Goal: Transaction & Acquisition: Purchase product/service

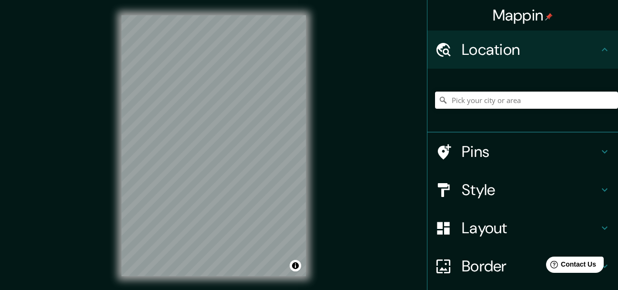
click at [509, 100] on input "Pick your city or area" at bounding box center [526, 99] width 183 height 17
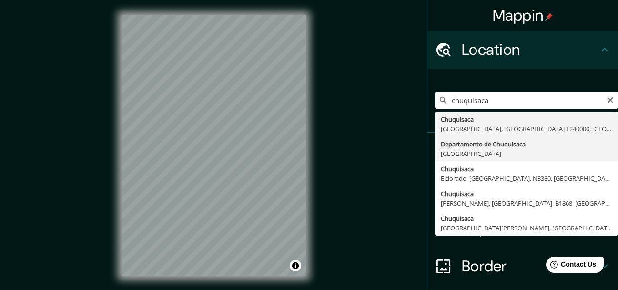
type input "Departamento de [GEOGRAPHIC_DATA], [GEOGRAPHIC_DATA]"
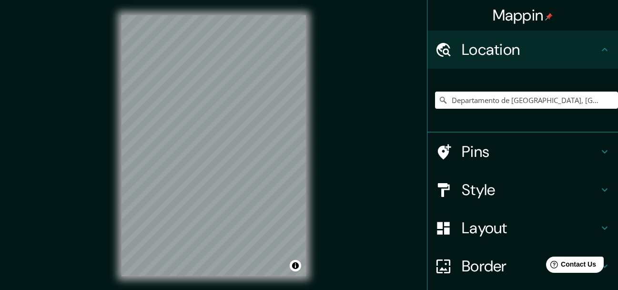
click at [494, 191] on h4 "Style" at bounding box center [530, 189] width 137 height 19
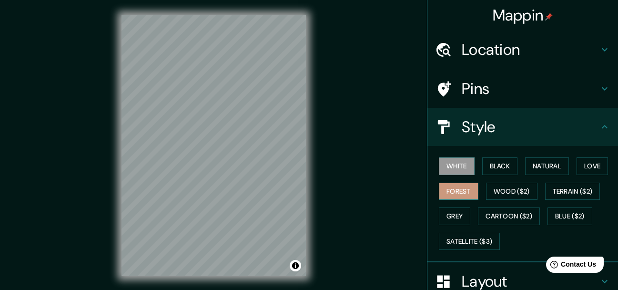
click at [458, 192] on button "Forest" at bounding box center [459, 191] width 40 height 18
click at [452, 213] on button "Grey" at bounding box center [454, 216] width 31 height 18
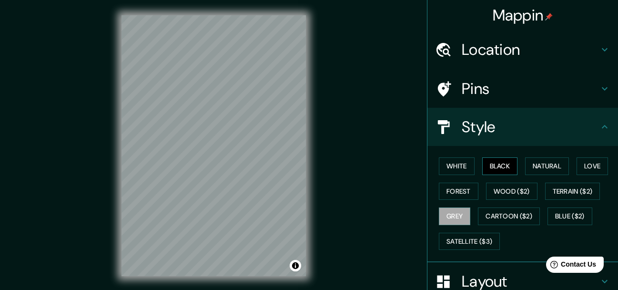
click at [494, 171] on button "Black" at bounding box center [500, 166] width 36 height 18
click at [566, 207] on button "Blue ($2)" at bounding box center [569, 216] width 45 height 18
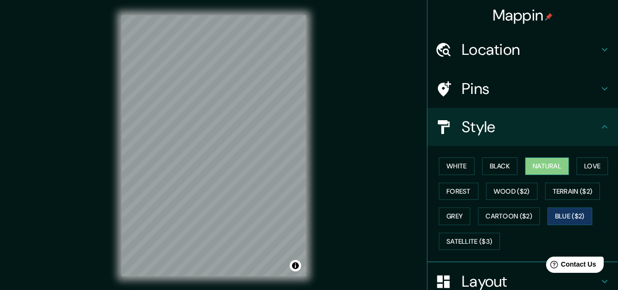
click at [535, 169] on button "Natural" at bounding box center [547, 166] width 44 height 18
click at [308, 54] on div "© Mapbox © OpenStreetMap Improve this map" at bounding box center [213, 145] width 215 height 291
click at [455, 191] on button "Forest" at bounding box center [459, 191] width 40 height 18
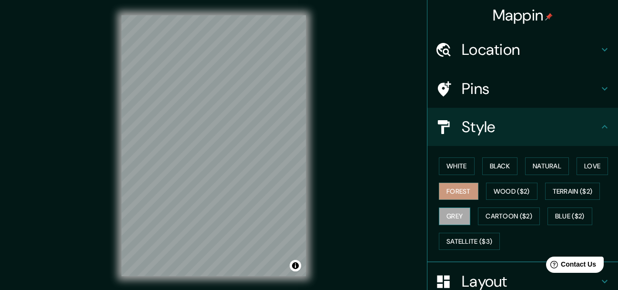
click at [451, 211] on button "Grey" at bounding box center [454, 216] width 31 height 18
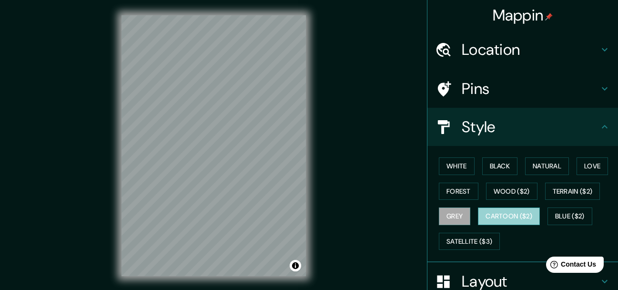
click at [500, 214] on button "Cartoon ($2)" at bounding box center [509, 216] width 62 height 18
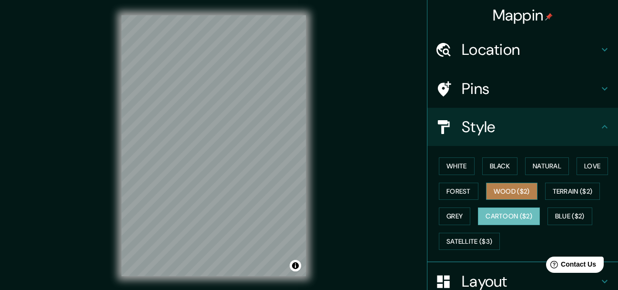
click at [508, 199] on button "Wood ($2)" at bounding box center [511, 191] width 51 height 18
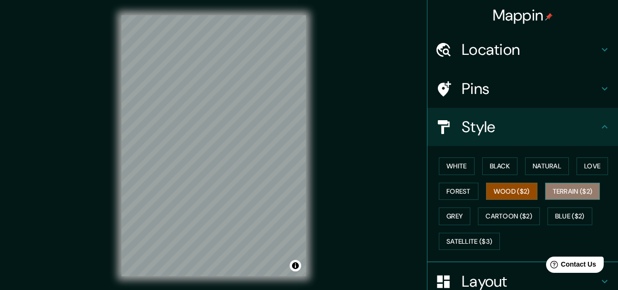
click at [568, 197] on button "Terrain ($2)" at bounding box center [572, 191] width 55 height 18
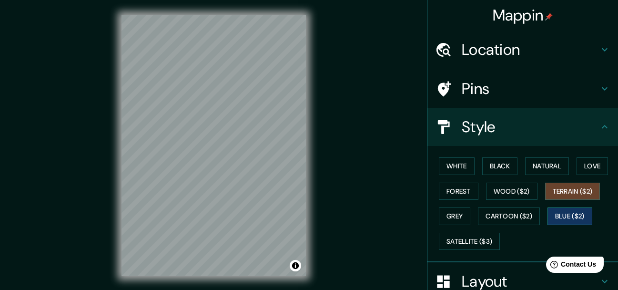
drag, startPoint x: 465, startPoint y: 241, endPoint x: 567, endPoint y: 217, distance: 105.6
click at [567, 217] on div "White Black Natural Love Forest Wood ($2) Terrain ($2) Grey Cartoon ($2) Blue (…" at bounding box center [526, 203] width 183 height 100
click at [558, 216] on button "Blue ($2)" at bounding box center [569, 216] width 45 height 18
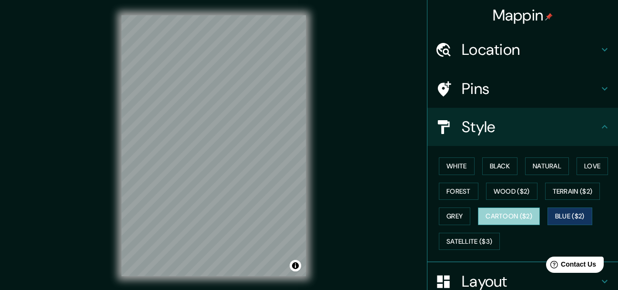
click at [506, 217] on button "Cartoon ($2)" at bounding box center [509, 216] width 62 height 18
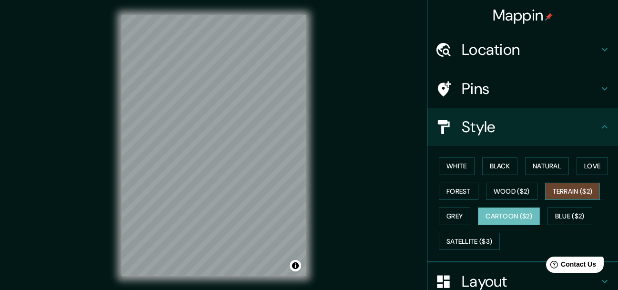
click at [564, 196] on button "Terrain ($2)" at bounding box center [572, 191] width 55 height 18
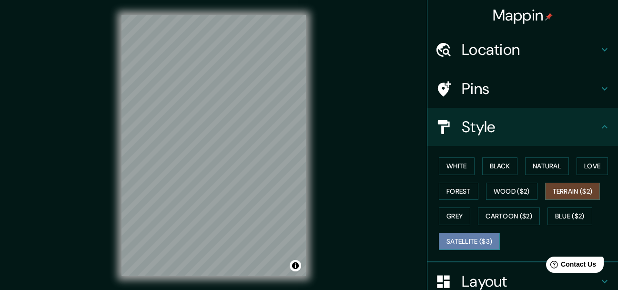
click at [465, 240] on button "Satellite ($3)" at bounding box center [469, 241] width 61 height 18
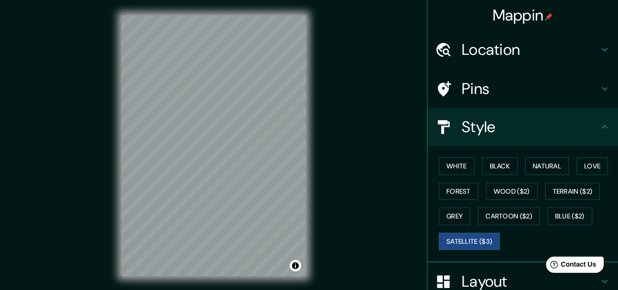
drag, startPoint x: 505, startPoint y: 84, endPoint x: 495, endPoint y: 84, distance: 10.5
click at [504, 84] on h4 "Pins" at bounding box center [530, 88] width 137 height 19
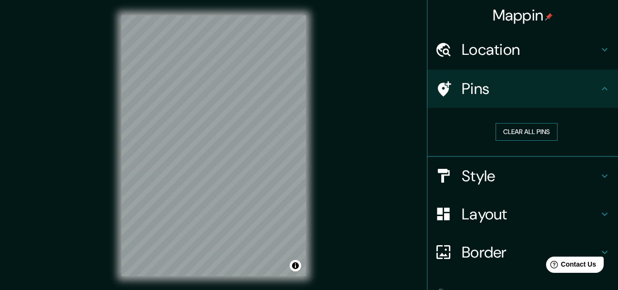
click at [525, 129] on button "Clear all pins" at bounding box center [526, 132] width 62 height 18
click at [505, 131] on button "Clear all pins" at bounding box center [526, 132] width 62 height 18
click at [520, 172] on h4 "Style" at bounding box center [530, 175] width 137 height 19
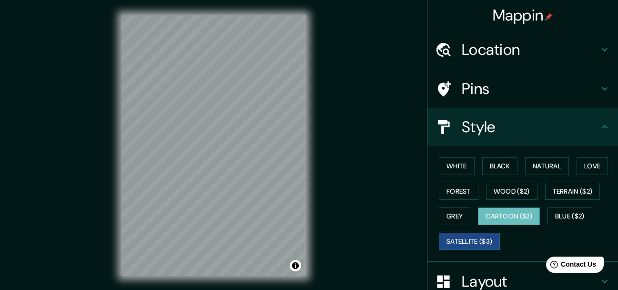
click at [513, 215] on button "Cartoon ($2)" at bounding box center [509, 216] width 62 height 18
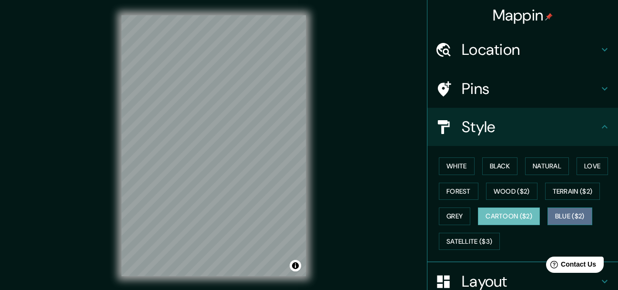
click at [564, 209] on button "Blue ($2)" at bounding box center [569, 216] width 45 height 18
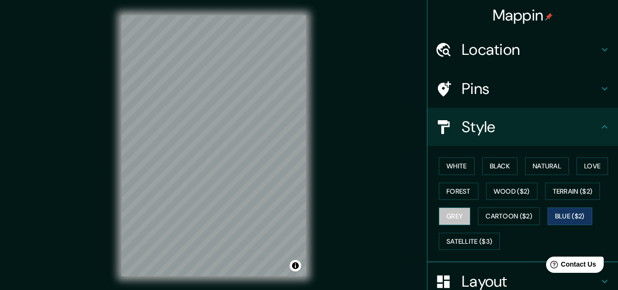
click at [452, 212] on button "Grey" at bounding box center [454, 216] width 31 height 18
click at [568, 202] on div "White Black Natural Love Forest Wood ($2) Terrain ($2) Grey Cartoon ($2) Blue (…" at bounding box center [526, 203] width 183 height 100
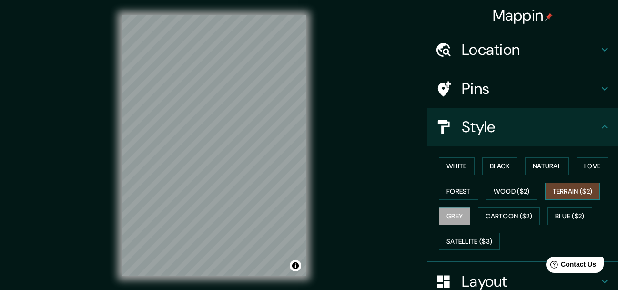
click at [566, 196] on button "Terrain ($2)" at bounding box center [572, 191] width 55 height 18
click at [487, 196] on button "Wood ($2)" at bounding box center [511, 191] width 51 height 18
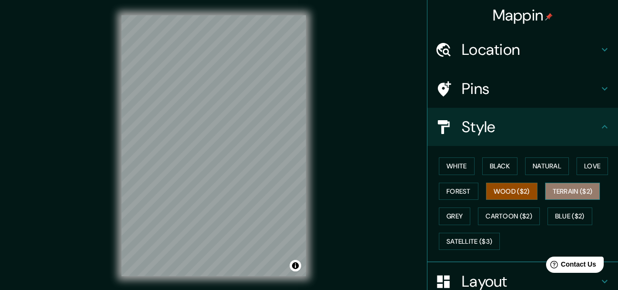
click at [555, 192] on button "Terrain ($2)" at bounding box center [572, 191] width 55 height 18
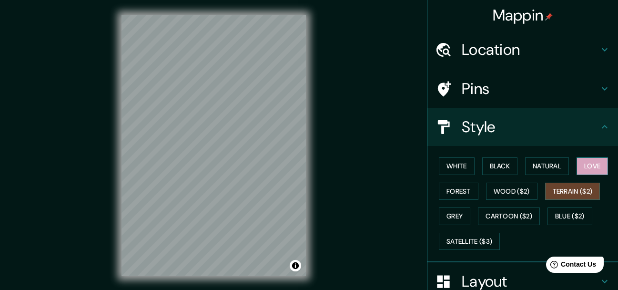
click at [590, 158] on button "Love" at bounding box center [591, 166] width 31 height 18
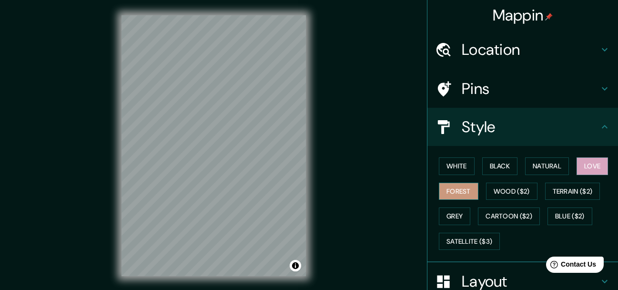
click at [460, 195] on button "Forest" at bounding box center [459, 191] width 40 height 18
click at [564, 189] on button "Terrain ($2)" at bounding box center [572, 191] width 55 height 18
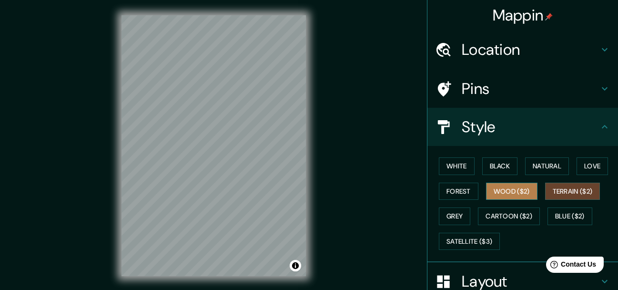
click at [515, 192] on button "Wood ($2)" at bounding box center [511, 191] width 51 height 18
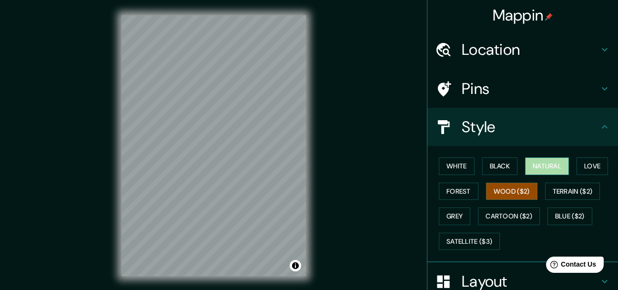
click at [531, 168] on button "Natural" at bounding box center [547, 166] width 44 height 18
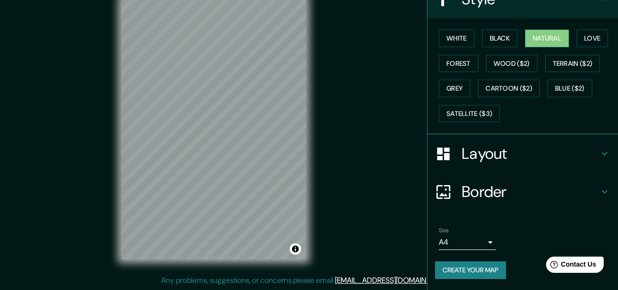
scroll to position [128, 0]
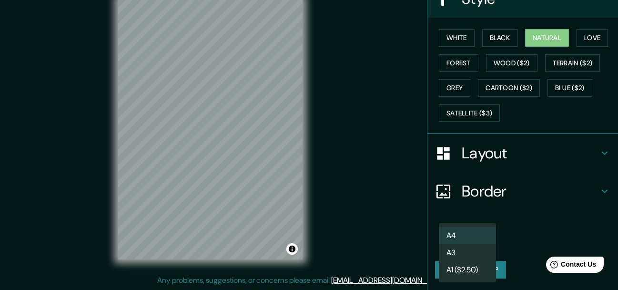
click at [477, 241] on body "Mappin Location [GEOGRAPHIC_DATA], [GEOGRAPHIC_DATA] Pins Style White Black Nat…" at bounding box center [309, 128] width 618 height 290
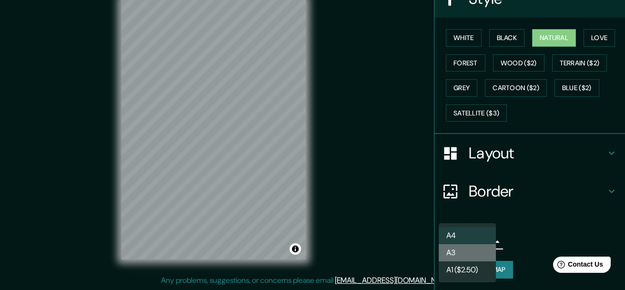
click at [479, 253] on li "A3" at bounding box center [467, 252] width 57 height 17
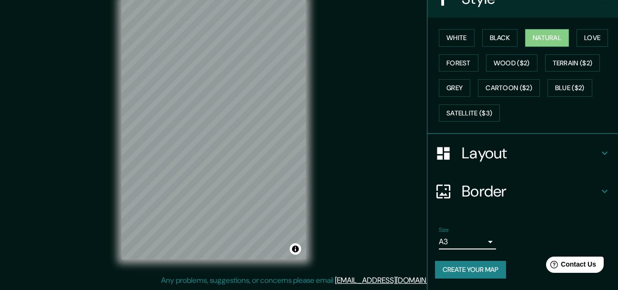
click at [474, 251] on div "Size A3 single" at bounding box center [522, 237] width 175 height 30
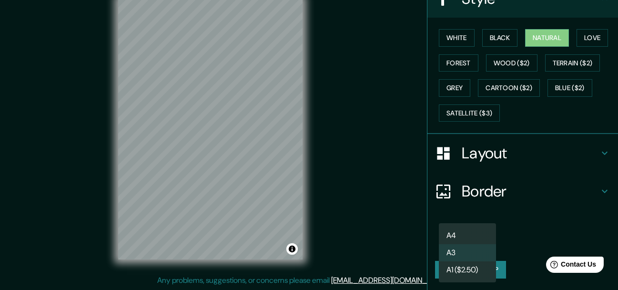
click at [480, 242] on body "Mappin Location [GEOGRAPHIC_DATA], [GEOGRAPHIC_DATA] Pins Style White Black Nat…" at bounding box center [309, 128] width 618 height 290
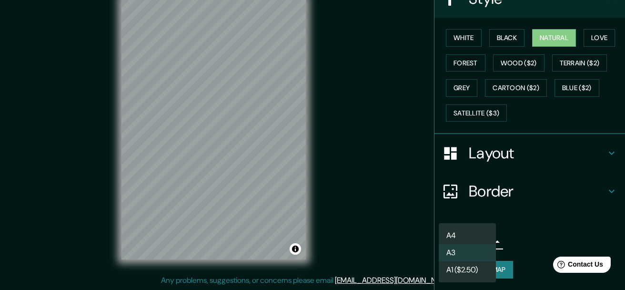
click at [475, 229] on li "A4" at bounding box center [467, 235] width 57 height 17
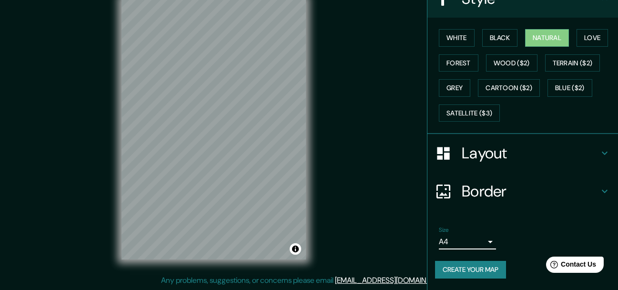
click at [470, 267] on button "Create your map" at bounding box center [470, 270] width 71 height 18
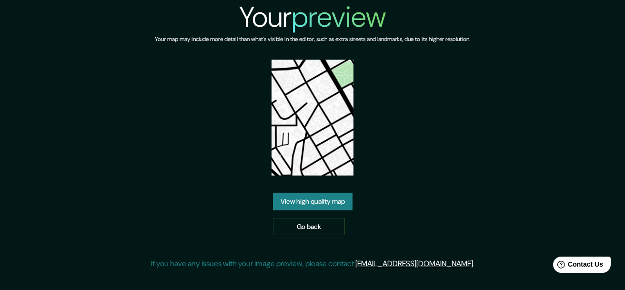
click at [328, 208] on link "View high quality map" at bounding box center [313, 201] width 80 height 18
